Goal: Information Seeking & Learning: Learn about a topic

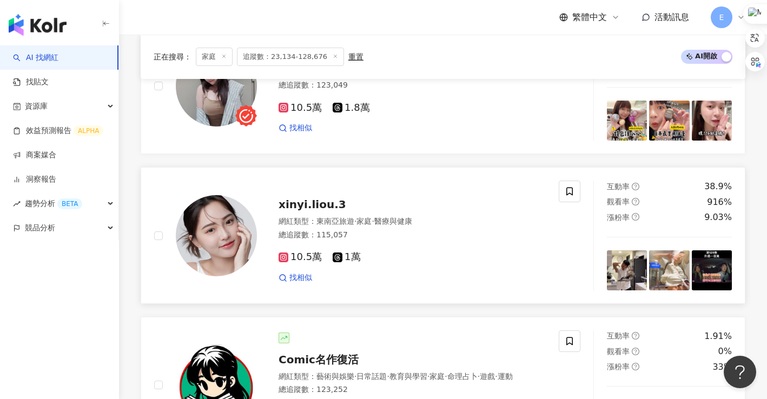
scroll to position [1335, 0]
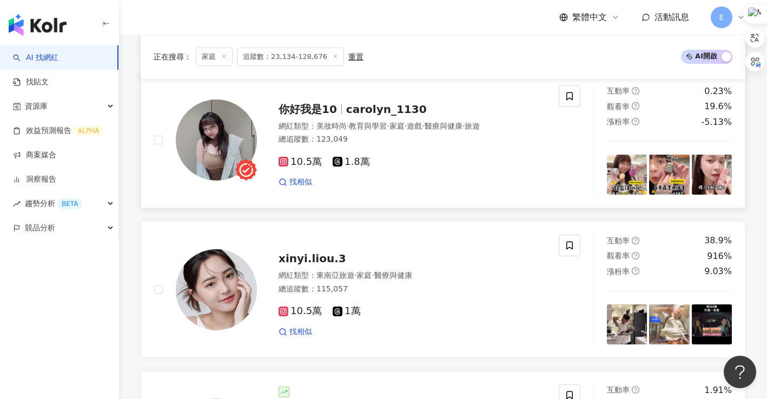
click at [342, 116] on span "你好我是10" at bounding box center [313, 109] width 68 height 13
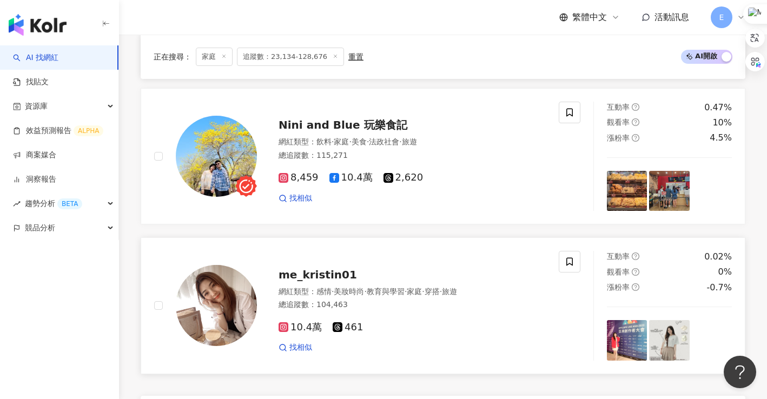
scroll to position [1876, 0]
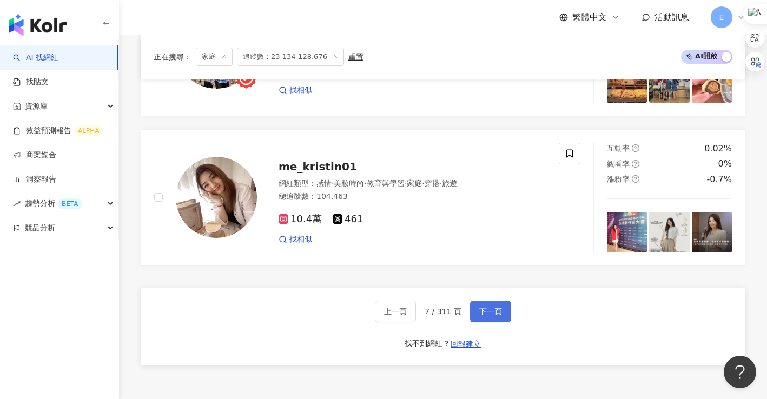
click at [486, 316] on span "下一頁" at bounding box center [490, 311] width 23 height 9
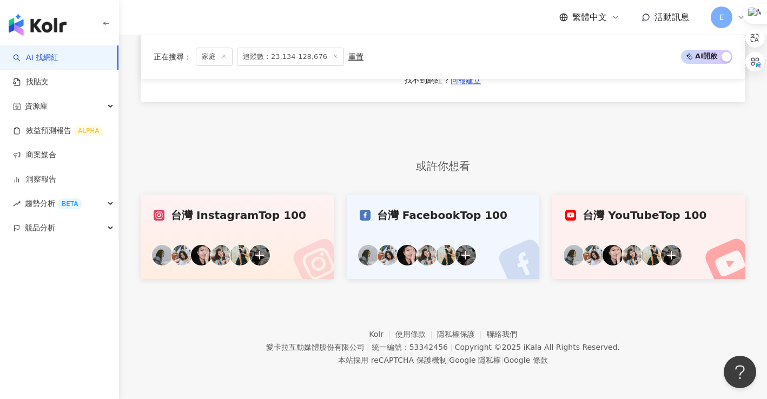
scroll to position [614, 0]
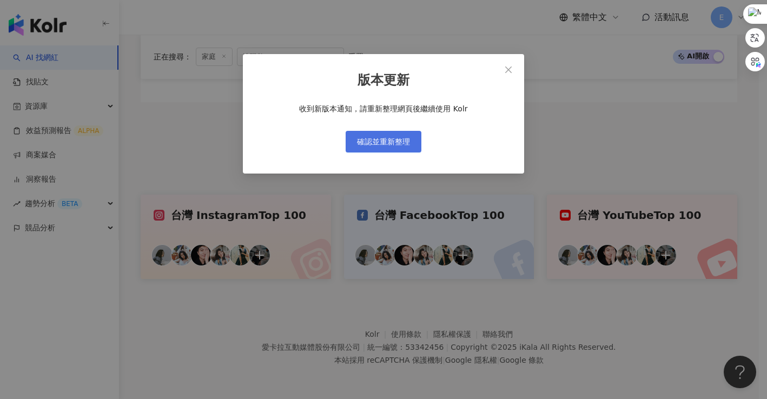
click at [395, 143] on span "確認並重新整理" at bounding box center [383, 141] width 53 height 9
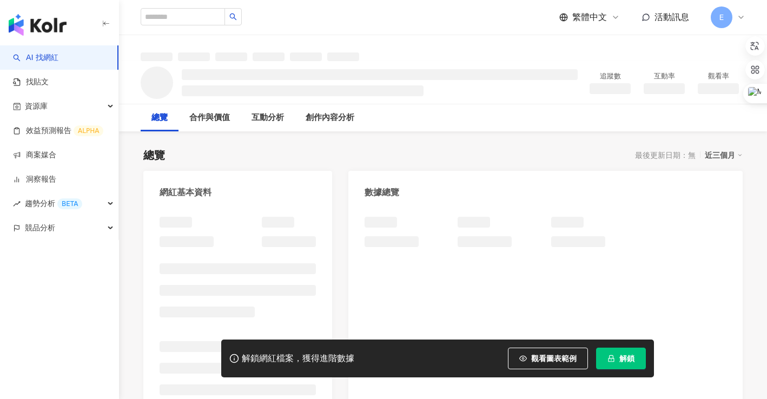
scroll to position [108, 0]
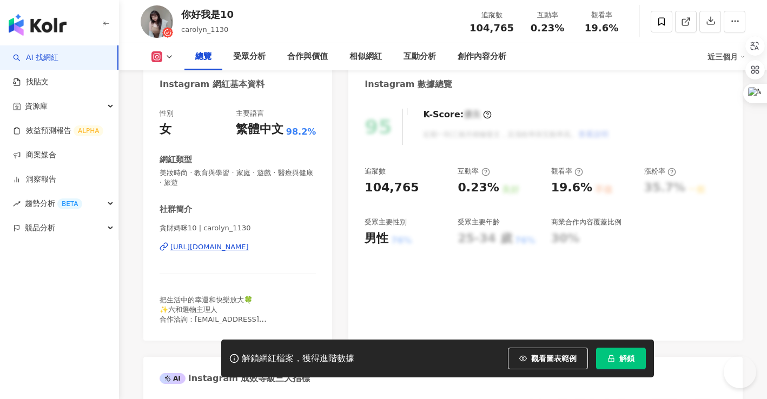
click at [239, 248] on div "https://www.instagram.com/carolyn_1130/" at bounding box center [209, 247] width 78 height 10
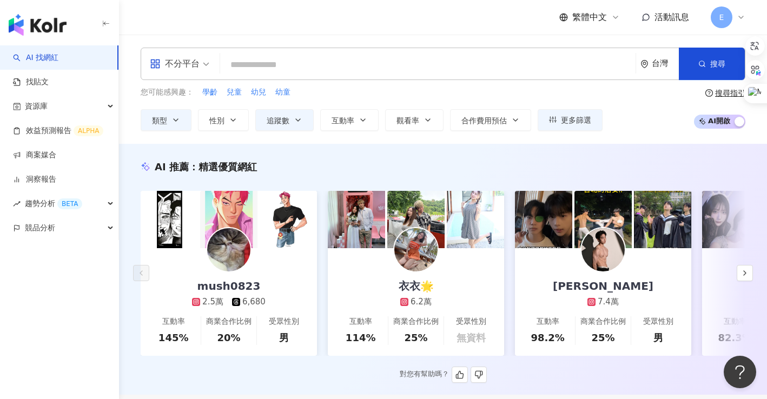
scroll to position [54, 0]
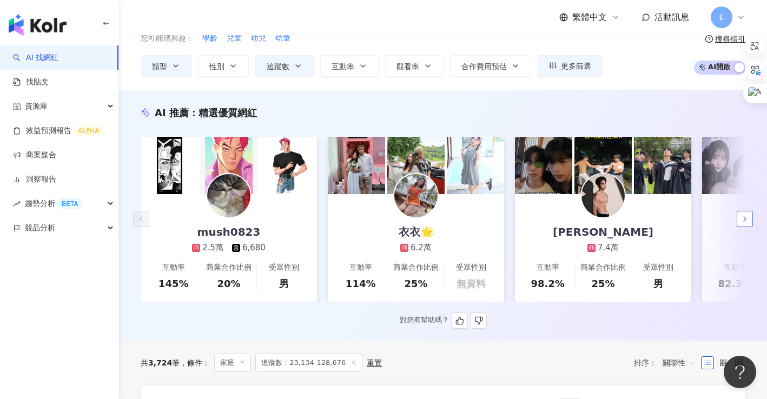
click at [747, 221] on icon "button" at bounding box center [745, 219] width 9 height 9
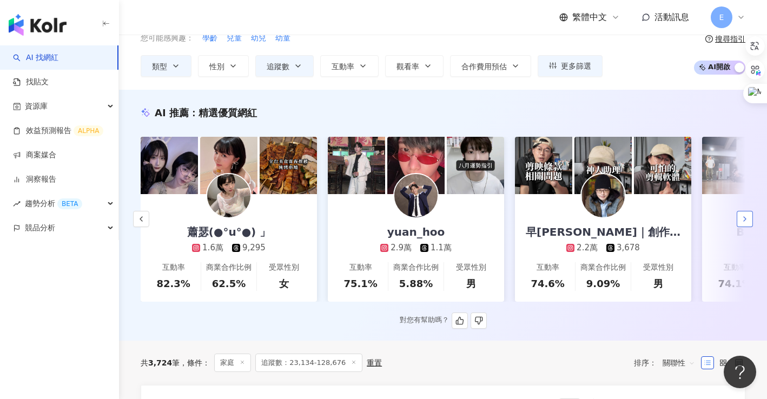
click at [745, 221] on polyline "button" at bounding box center [745, 219] width 2 height 4
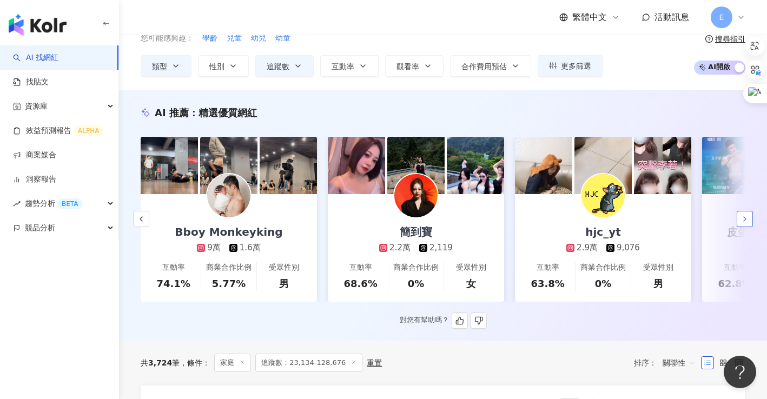
click at [745, 221] on polyline "button" at bounding box center [745, 219] width 2 height 4
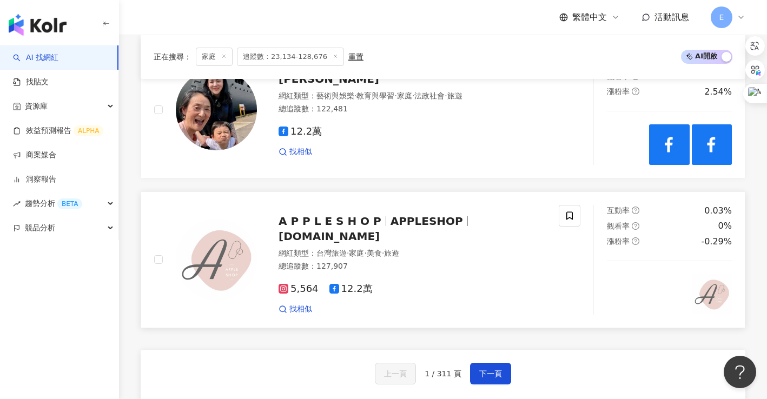
scroll to position [1948, 0]
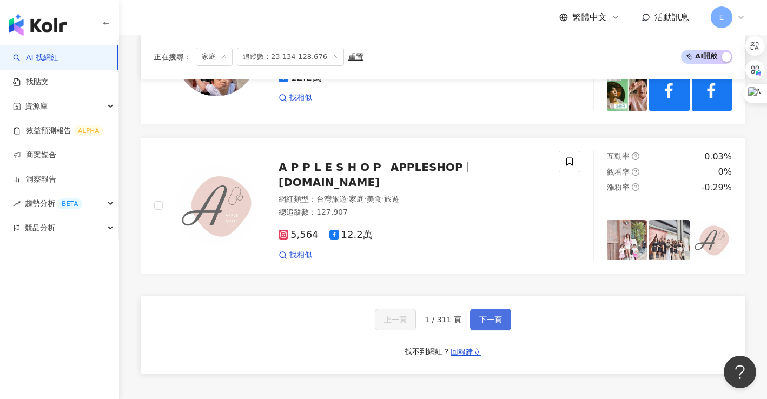
click at [490, 324] on span "下一頁" at bounding box center [490, 319] width 23 height 9
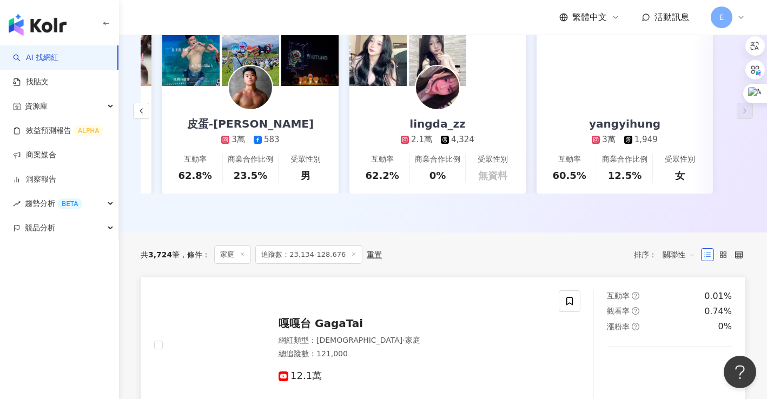
scroll to position [216, 0]
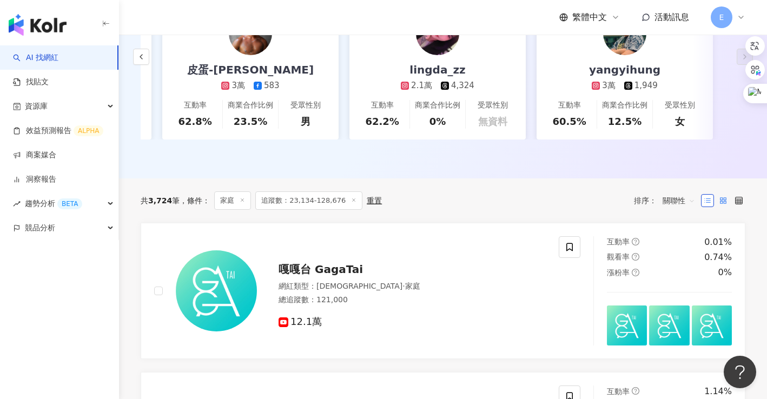
click at [726, 203] on rect at bounding box center [725, 202] width 2 height 2
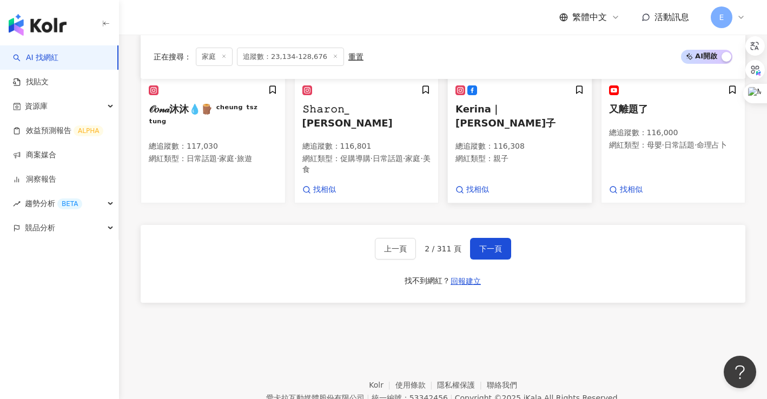
scroll to position [841, 0]
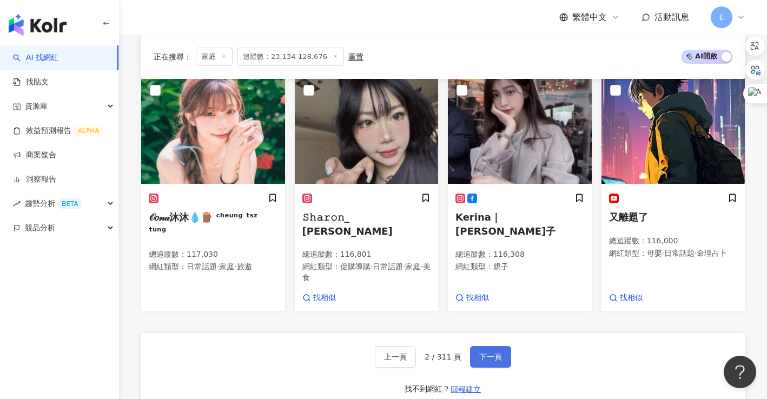
click at [489, 357] on span "下一頁" at bounding box center [490, 357] width 23 height 9
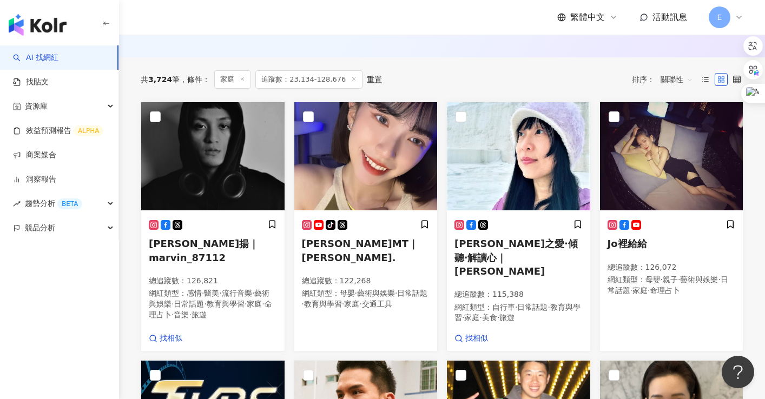
scroll to position [339, 0]
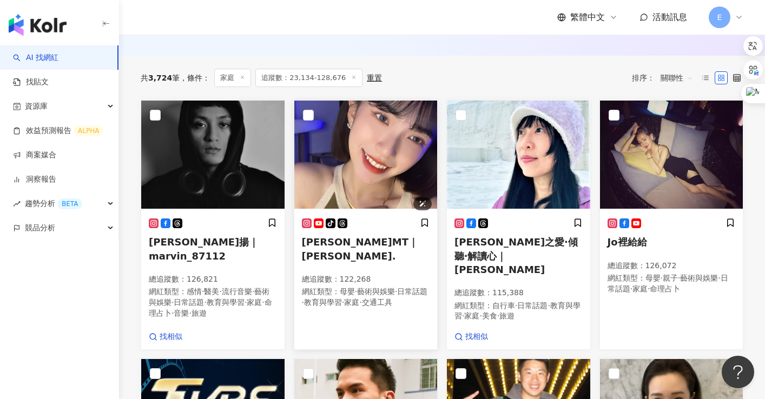
click at [367, 181] on img at bounding box center [365, 155] width 143 height 108
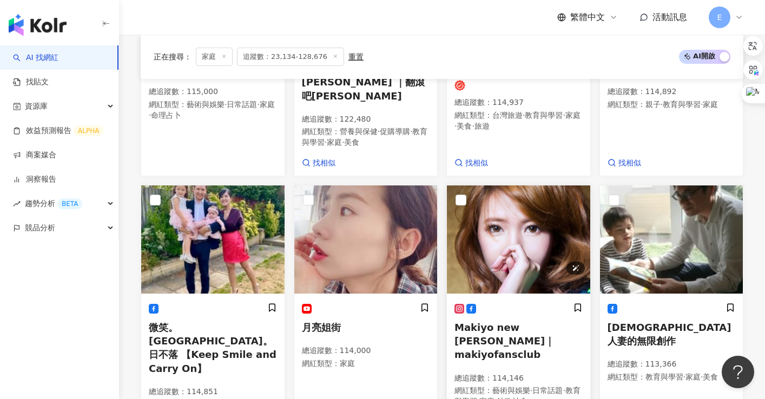
scroll to position [988, 0]
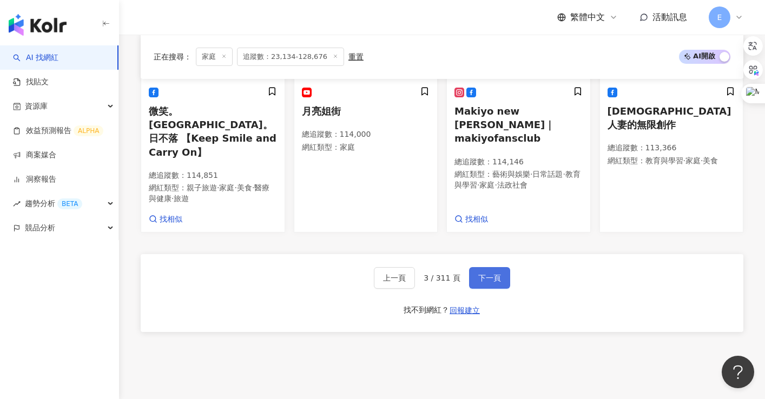
click at [490, 274] on span "下一頁" at bounding box center [489, 278] width 23 height 9
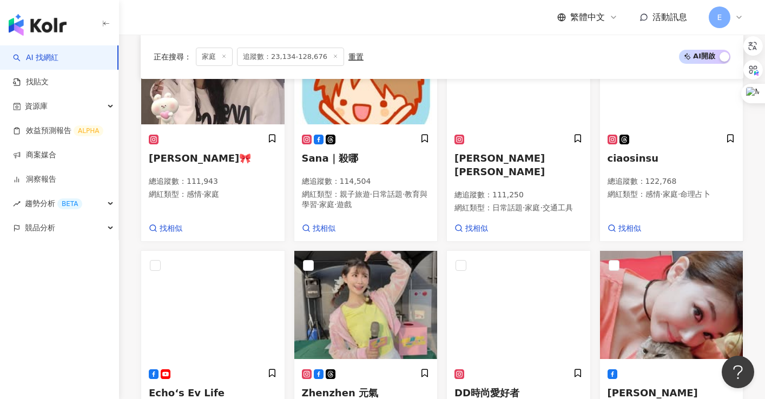
scroll to position [950, 0]
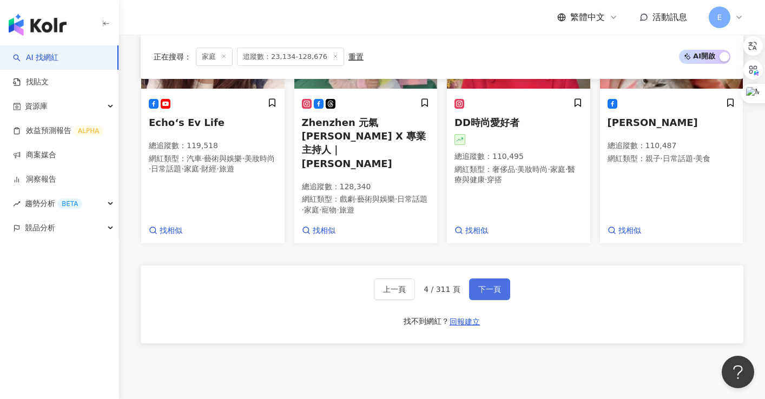
click at [489, 285] on span "下一頁" at bounding box center [489, 289] width 23 height 9
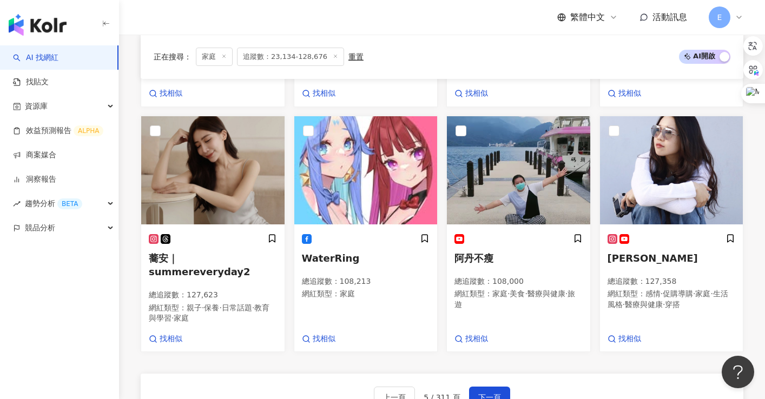
scroll to position [991, 0]
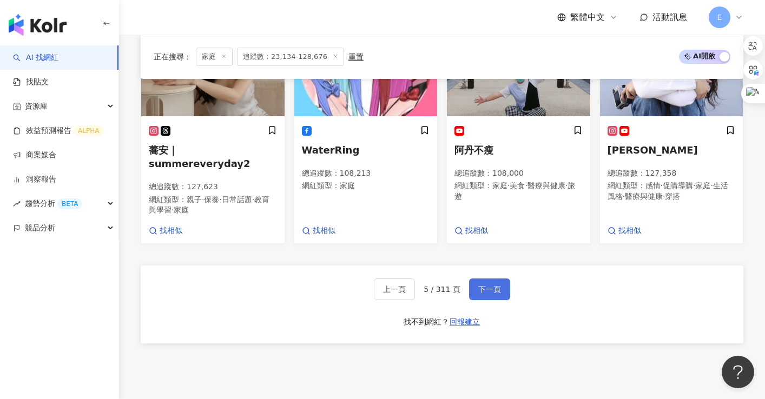
click at [484, 285] on span "下一頁" at bounding box center [489, 289] width 23 height 9
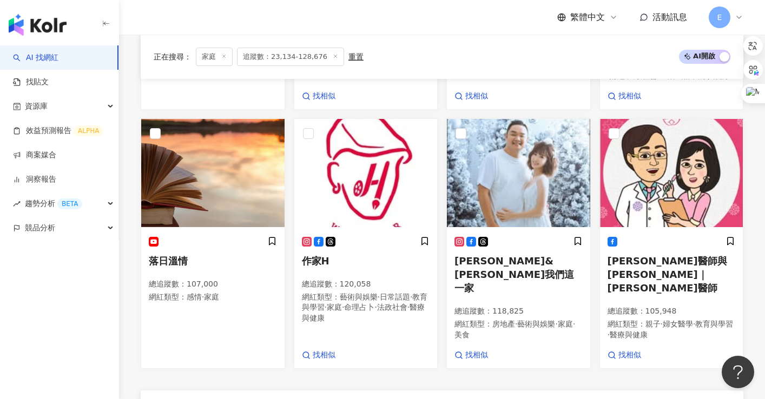
scroll to position [852, 0]
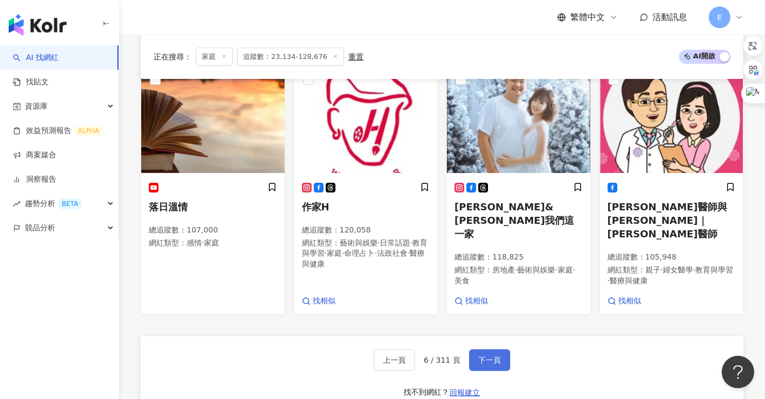
click at [487, 358] on span "下一頁" at bounding box center [489, 360] width 23 height 9
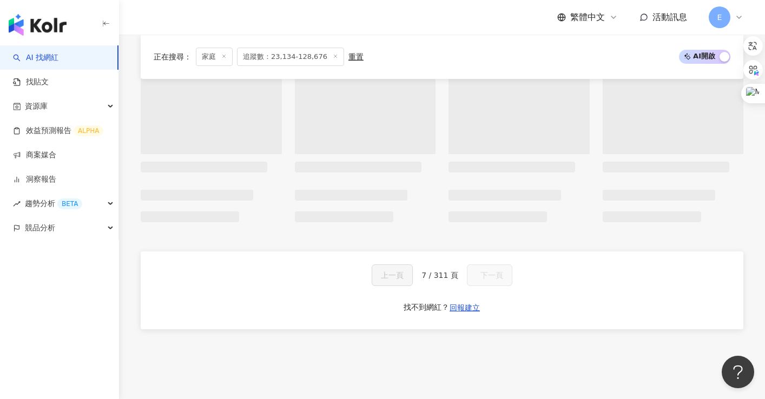
scroll to position [775, 0]
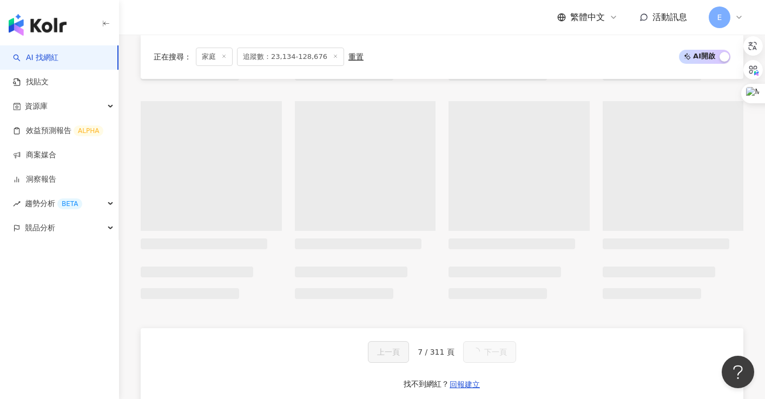
click at [361, 14] on div "繁體中文 活動訊息 E" at bounding box center [442, 17] width 603 height 35
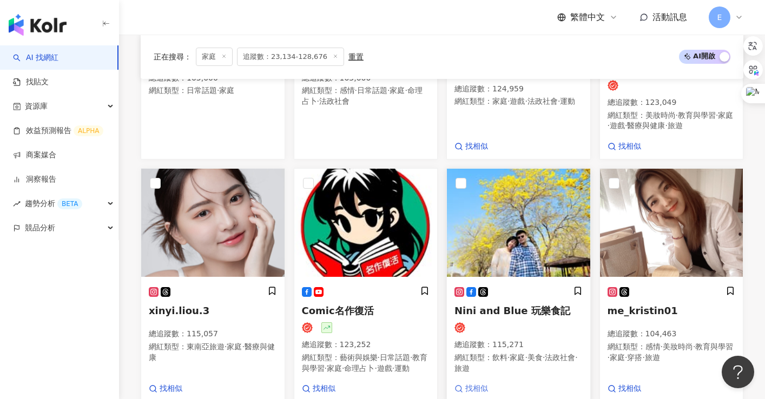
scroll to position [866, 0]
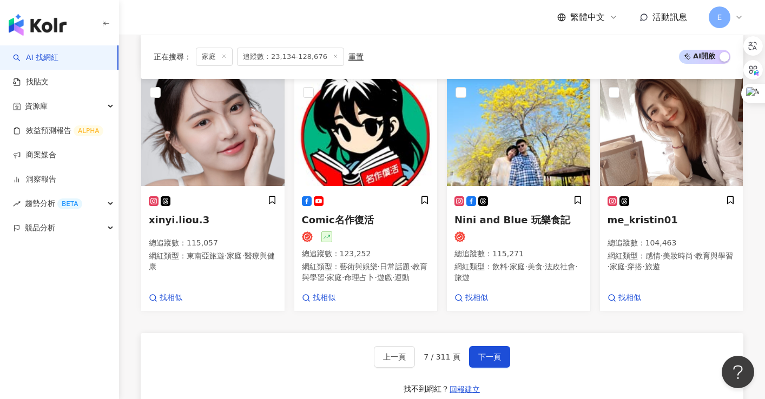
click at [419, 22] on div "繁體中文 活動訊息 E" at bounding box center [442, 17] width 603 height 35
click at [485, 358] on span "下一頁" at bounding box center [489, 357] width 23 height 9
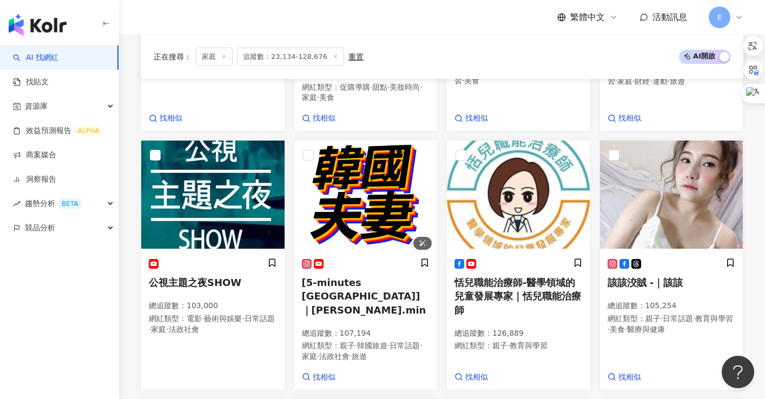
scroll to position [774, 0]
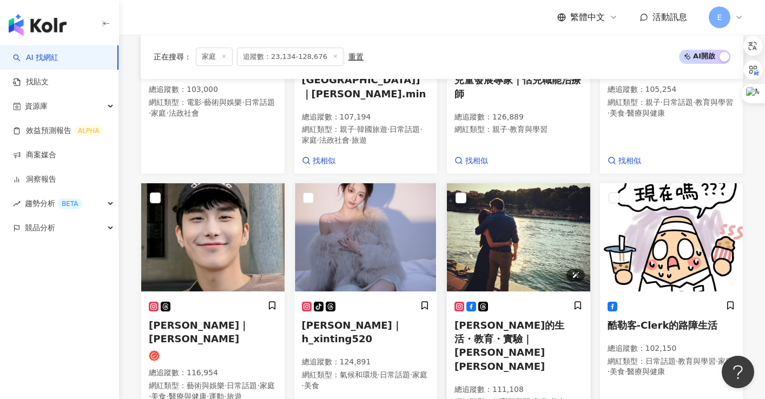
click at [533, 234] on img at bounding box center [518, 237] width 143 height 108
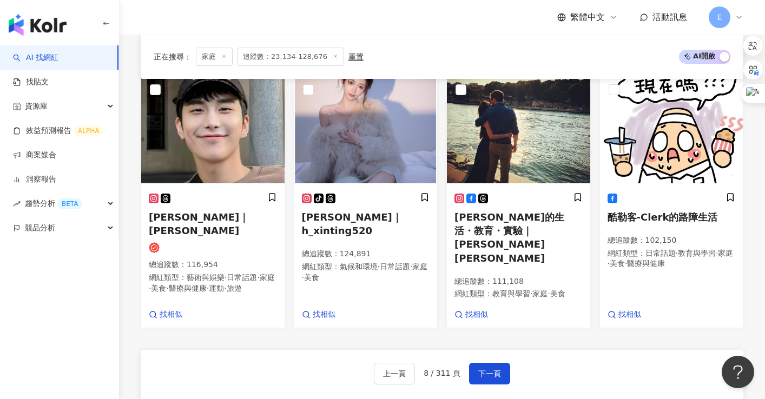
scroll to position [991, 0]
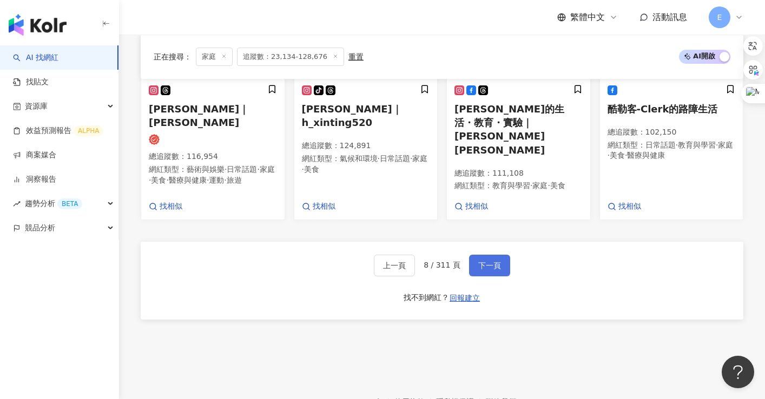
click at [492, 261] on span "下一頁" at bounding box center [489, 265] width 23 height 9
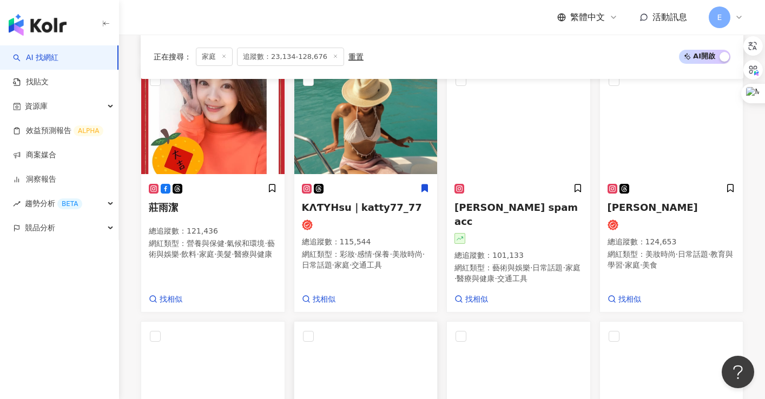
scroll to position [917, 0]
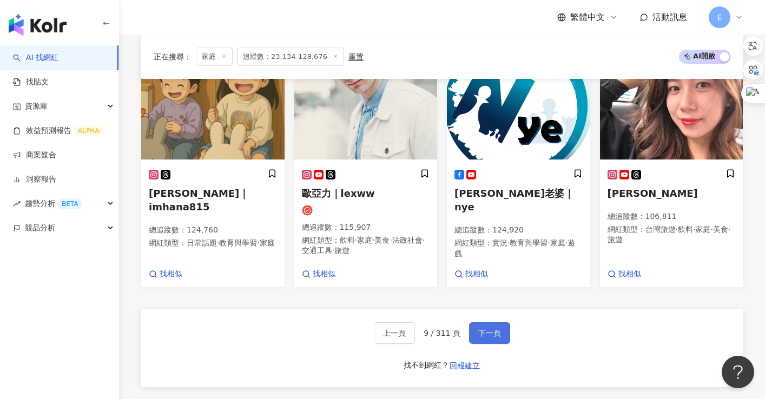
click at [492, 329] on span "下一頁" at bounding box center [489, 333] width 23 height 9
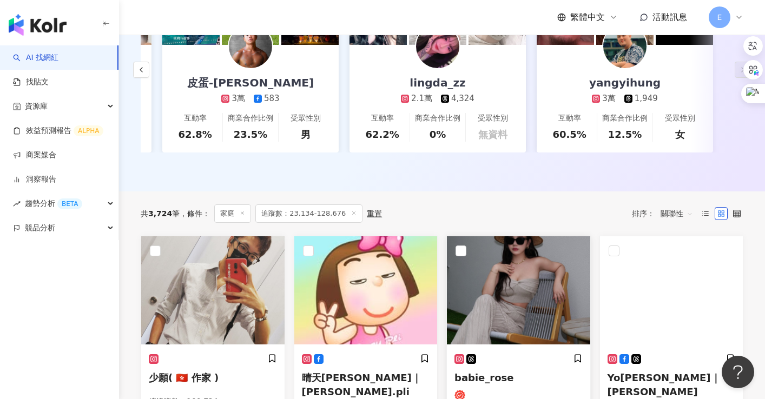
scroll to position [312, 0]
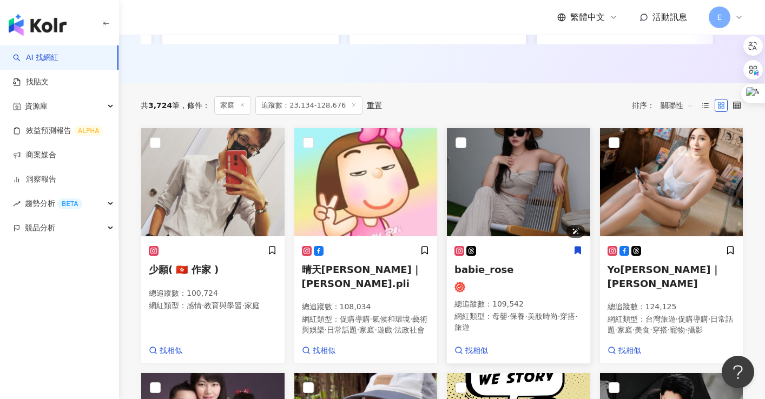
click at [526, 187] on img at bounding box center [518, 182] width 143 height 108
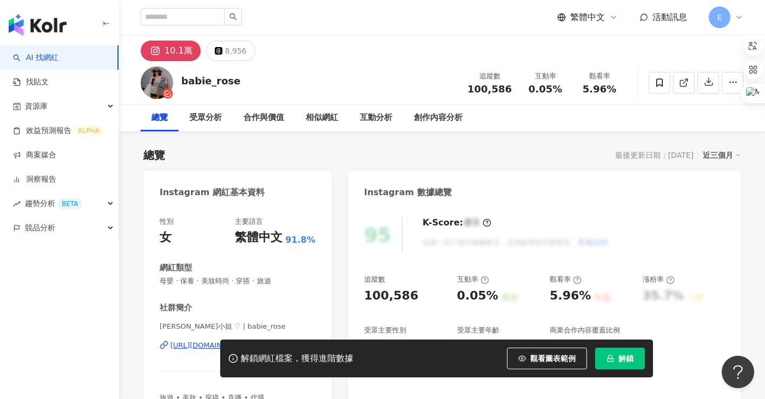
click at [367, 48] on div "10.1萬 8,956" at bounding box center [442, 48] width 646 height 26
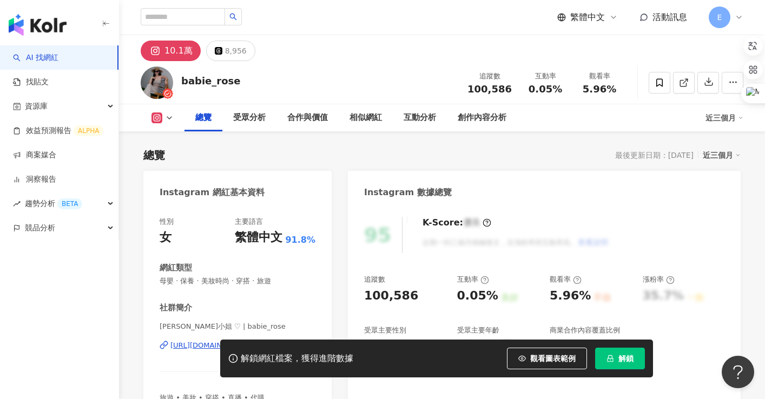
scroll to position [108, 0]
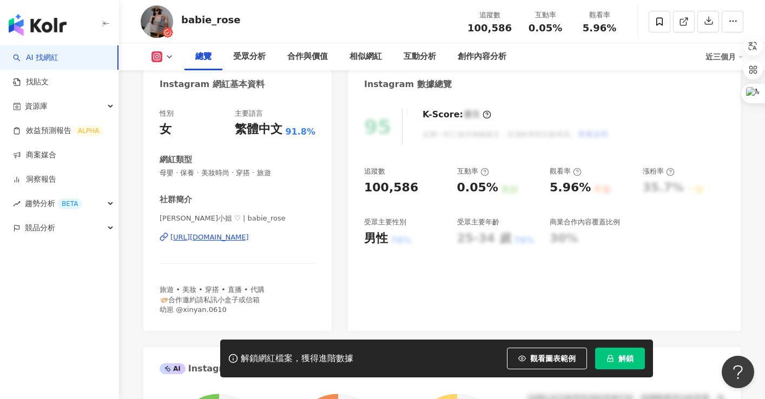
click at [229, 238] on div "[URL][DOMAIN_NAME]" at bounding box center [209, 238] width 78 height 10
